Goal: Task Accomplishment & Management: Manage account settings

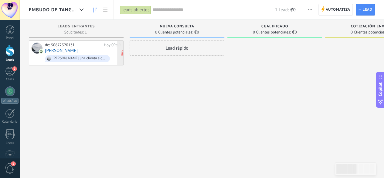
click at [69, 50] on div "de: 50672320131 [DATE] 09:49 [PERSON_NAME] una clienta sigue pidiendo un video …" at bounding box center [83, 53] width 76 height 21
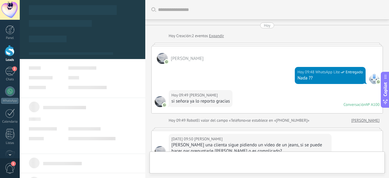
scroll to position [174, 0]
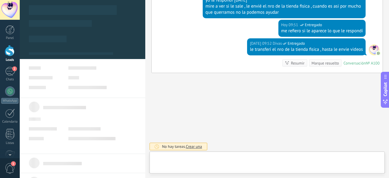
click at [202, 158] on div at bounding box center [266, 164] width 225 height 18
type textarea "**********"
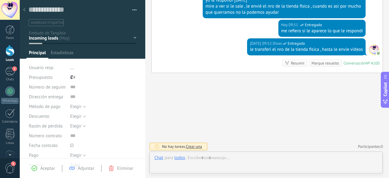
scroll to position [9, 0]
click at [203, 164] on div at bounding box center [265, 164] width 223 height 18
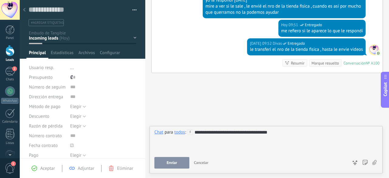
click at [175, 157] on button "Enviar" at bounding box center [171, 163] width 35 height 12
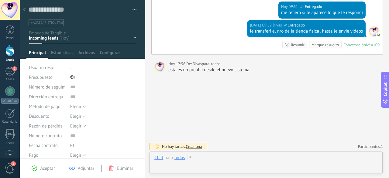
click at [216, 158] on div at bounding box center [265, 164] width 223 height 18
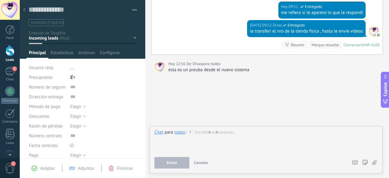
click at [182, 133] on div "todos" at bounding box center [179, 131] width 11 height 5
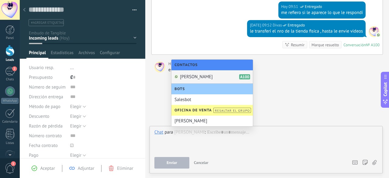
click at [190, 77] on span "[PERSON_NAME]" at bounding box center [196, 77] width 33 height 6
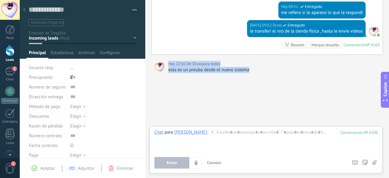
drag, startPoint x: 250, startPoint y: 68, endPoint x: 183, endPoint y: 87, distance: 69.8
click at [166, 69] on div "[DATE] 12:56 De: Divas para: todos esta es un preuba desde el nuevo sistema" at bounding box center [266, 67] width 231 height 12
drag, startPoint x: 191, startPoint y: 79, endPoint x: 169, endPoint y: 74, distance: 22.7
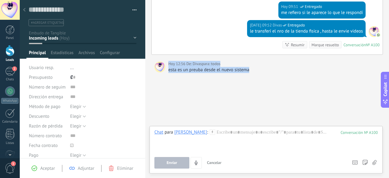
drag, startPoint x: 244, startPoint y: 87, endPoint x: 248, endPoint y: 76, distance: 11.7
click at [248, 67] on div "esta es un preuba desde el nuevo sistema" at bounding box center [273, 70] width 211 height 6
drag, startPoint x: 251, startPoint y: 68, endPoint x: 168, endPoint y: 72, distance: 82.7
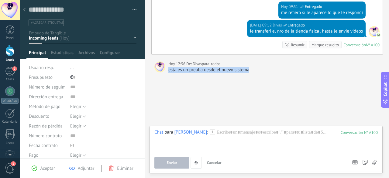
copy div "esta es un preuba desde el nuevo sistema"
click at [215, 144] on div at bounding box center [266, 140] width 224 height 23
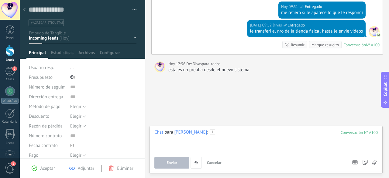
click at [217, 134] on div at bounding box center [266, 140] width 224 height 23
paste div
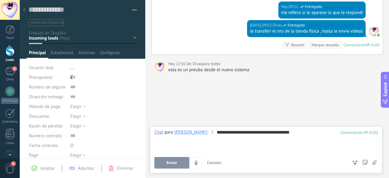
click at [177, 159] on button "Enviar" at bounding box center [171, 163] width 35 height 12
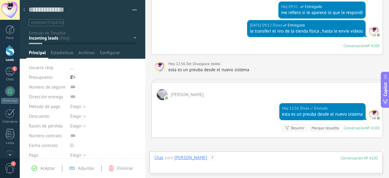
click at [235, 158] on div at bounding box center [265, 164] width 223 height 18
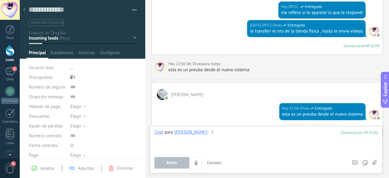
click at [222, 135] on div at bounding box center [265, 140] width 223 height 23
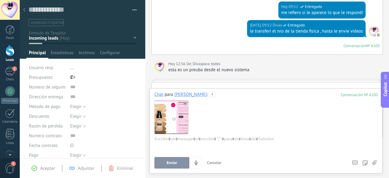
click at [170, 164] on span "Enviar" at bounding box center [171, 162] width 11 height 4
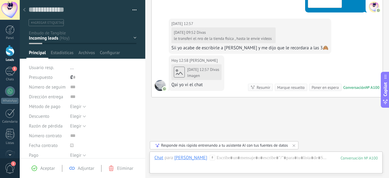
scroll to position [374, 0]
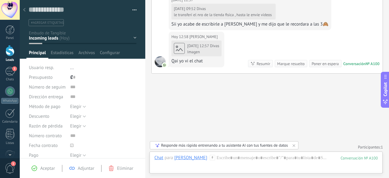
drag, startPoint x: 227, startPoint y: 165, endPoint x: 228, endPoint y: 157, distance: 7.7
click at [227, 162] on div at bounding box center [265, 164] width 223 height 18
click at [0, 0] on div "Enviar Cancelar Rastrear clics en links ? Reducir links largos y rastrear clics…" at bounding box center [0, 0] width 0 height 0
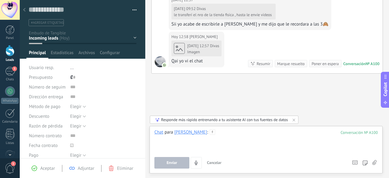
click at [202, 144] on div at bounding box center [265, 140] width 223 height 23
paste div
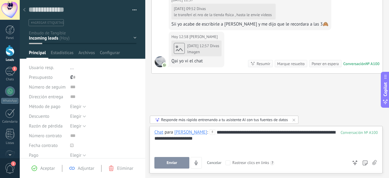
click at [180, 160] on button "Enviar" at bounding box center [171, 163] width 35 height 12
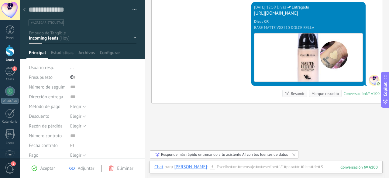
scroll to position [451, 0]
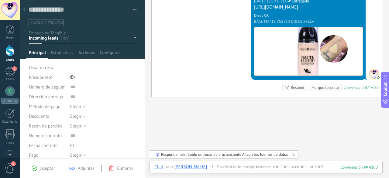
click at [8, 9] on div at bounding box center [10, 10] width 20 height 20
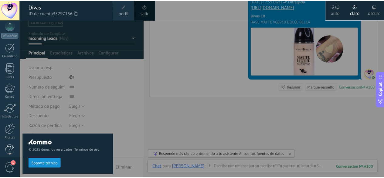
scroll to position [73, 0]
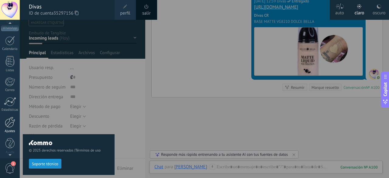
click at [9, 124] on div at bounding box center [10, 122] width 10 height 11
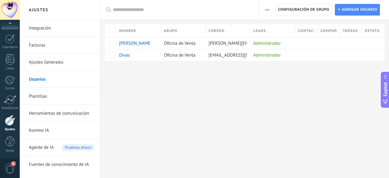
click at [39, 31] on link "Integración" at bounding box center [61, 28] width 65 height 17
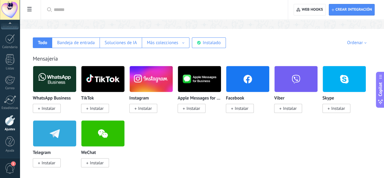
scroll to position [91, 0]
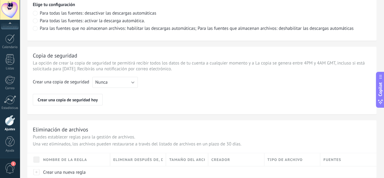
scroll to position [442, 0]
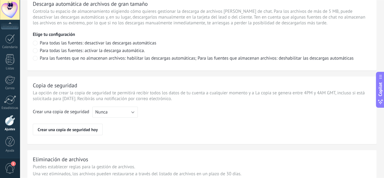
click at [308, 37] on p "Elige tu configuración" at bounding box center [202, 35] width 338 height 6
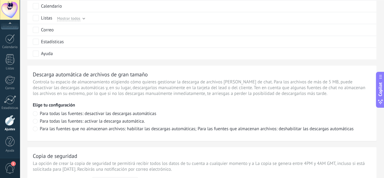
scroll to position [381, 0]
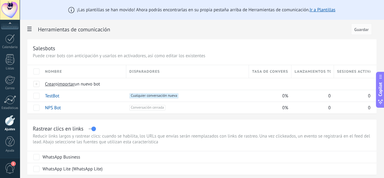
scroll to position [30, 0]
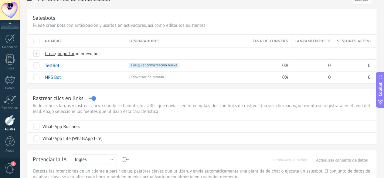
click at [169, 99] on div "Rastrear clics en links" at bounding box center [202, 97] width 338 height 7
click at [96, 98] on label at bounding box center [92, 98] width 7 height 0
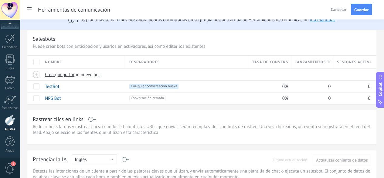
scroll to position [0, 0]
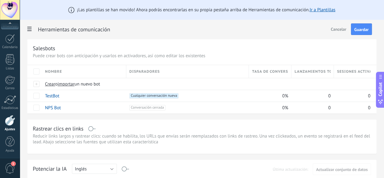
drag, startPoint x: 360, startPoint y: 31, endPoint x: 367, endPoint y: 39, distance: 11.2
click at [360, 31] on span "Guardar" at bounding box center [361, 29] width 14 height 4
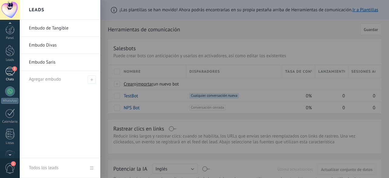
click at [9, 70] on div "2" at bounding box center [10, 71] width 10 height 9
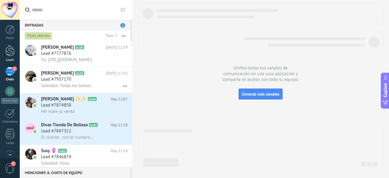
click at [12, 52] on div at bounding box center [9, 50] width 9 height 11
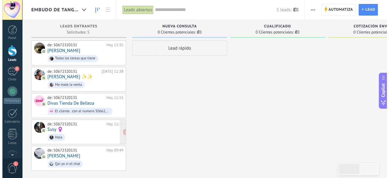
scroll to position [10, 0]
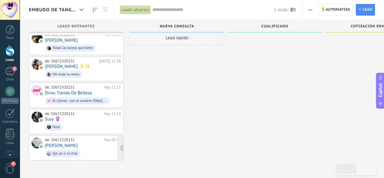
click at [61, 143] on link "[PERSON_NAME]" at bounding box center [61, 145] width 33 height 5
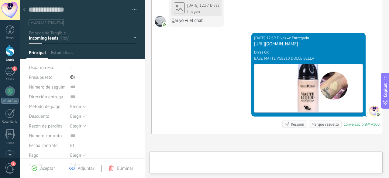
scroll to position [9, 0]
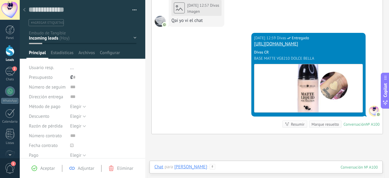
click at [237, 167] on div at bounding box center [265, 173] width 223 height 18
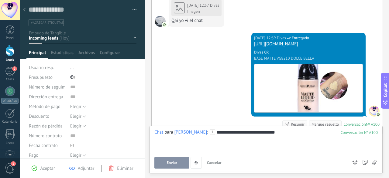
click at [253, 145] on div "**********" at bounding box center [266, 140] width 224 height 23
click at [282, 135] on div "**********" at bounding box center [266, 140] width 224 height 23
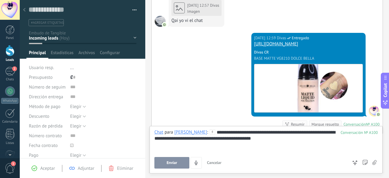
click at [178, 159] on button "Enviar" at bounding box center [171, 163] width 35 height 12
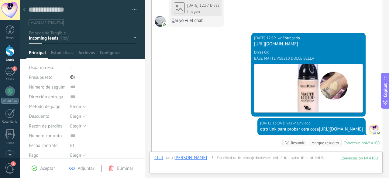
scroll to position [510, 0]
